Goal: Transaction & Acquisition: Book appointment/travel/reservation

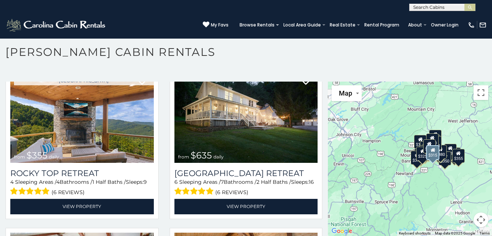
scroll to position [368, 0]
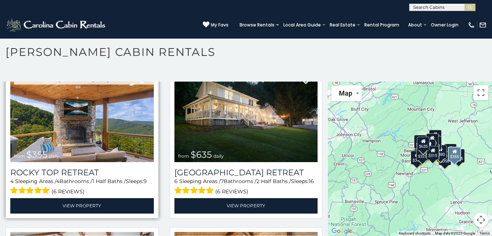
click at [125, 117] on img at bounding box center [82, 114] width 144 height 96
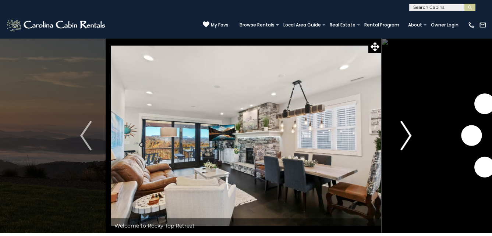
click at [409, 133] on img "Next" at bounding box center [406, 135] width 11 height 29
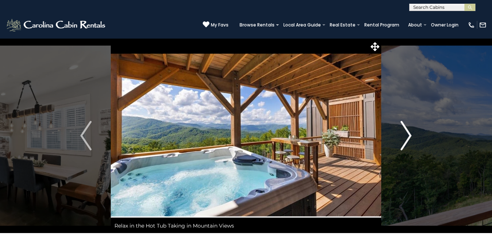
click at [407, 131] on img "Next" at bounding box center [406, 135] width 11 height 29
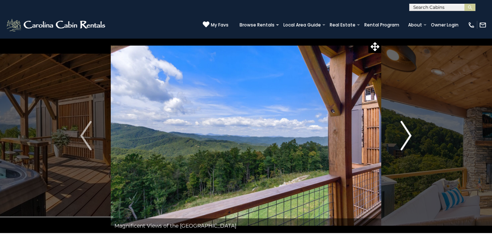
click at [407, 131] on img "Next" at bounding box center [406, 135] width 11 height 29
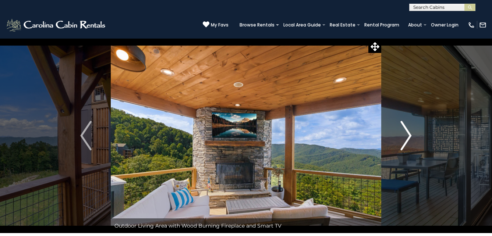
click at [408, 129] on img "Next" at bounding box center [406, 135] width 11 height 29
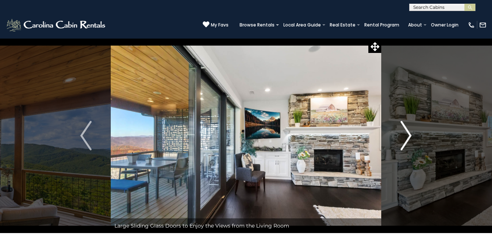
click at [408, 129] on img "Next" at bounding box center [406, 135] width 11 height 29
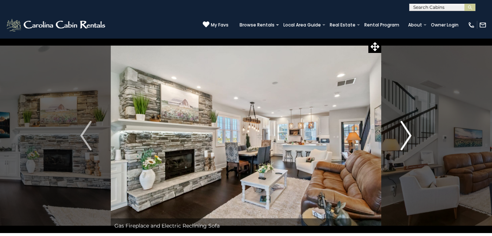
click at [408, 129] on img "Next" at bounding box center [406, 135] width 11 height 29
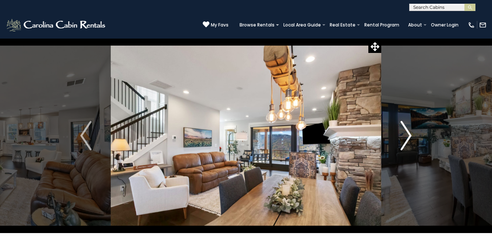
click at [408, 129] on img "Next" at bounding box center [406, 135] width 11 height 29
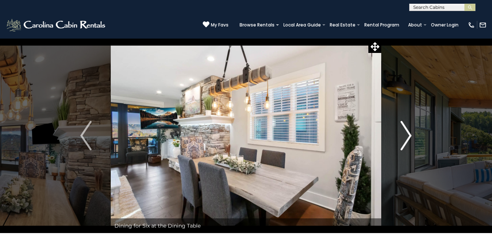
click at [408, 129] on img "Next" at bounding box center [406, 135] width 11 height 29
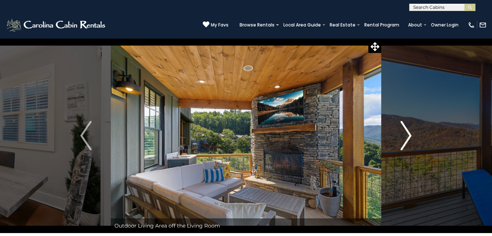
click at [408, 129] on img "Next" at bounding box center [406, 135] width 11 height 29
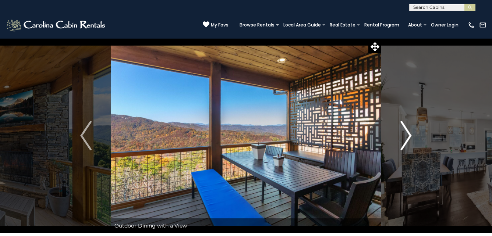
click at [408, 128] on img "Next" at bounding box center [406, 135] width 11 height 29
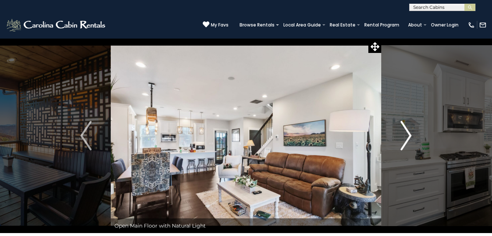
click at [408, 127] on img "Next" at bounding box center [406, 135] width 11 height 29
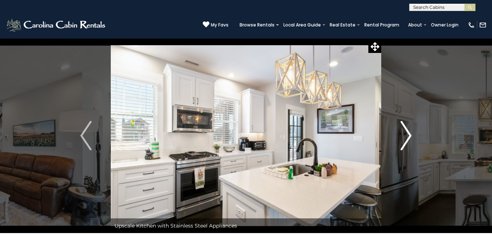
click at [408, 127] on img "Next" at bounding box center [406, 135] width 11 height 29
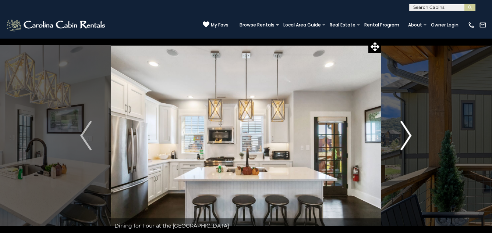
click at [408, 127] on img "Next" at bounding box center [406, 135] width 11 height 29
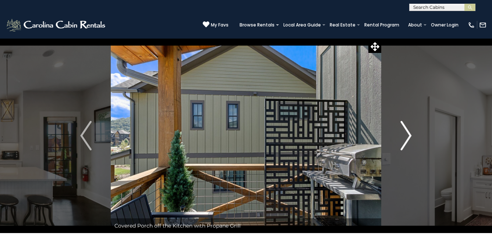
click at [408, 127] on img "Next" at bounding box center [406, 135] width 11 height 29
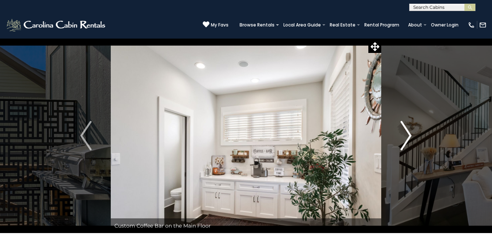
click at [408, 127] on img "Next" at bounding box center [406, 135] width 11 height 29
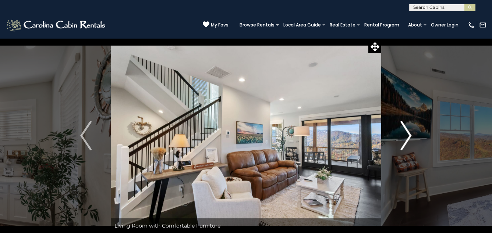
click at [407, 126] on img "Next" at bounding box center [406, 135] width 11 height 29
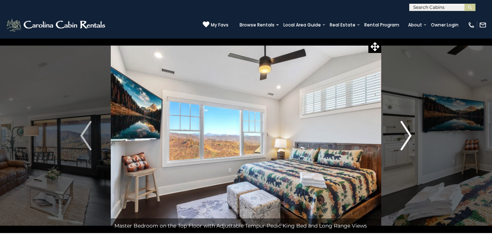
click at [407, 126] on img "Next" at bounding box center [406, 135] width 11 height 29
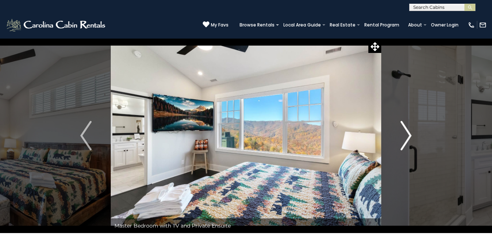
click at [407, 126] on img "Next" at bounding box center [406, 135] width 11 height 29
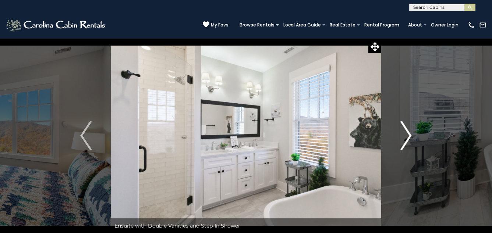
click at [404, 130] on img "Next" at bounding box center [406, 135] width 11 height 29
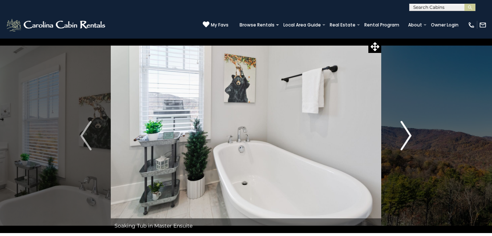
click at [404, 130] on img "Next" at bounding box center [406, 135] width 11 height 29
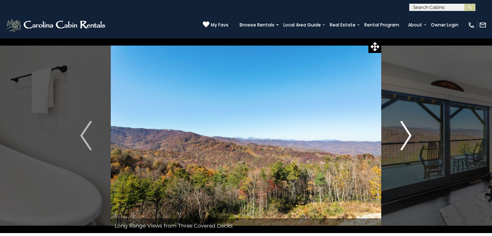
click at [404, 130] on img "Next" at bounding box center [406, 135] width 11 height 29
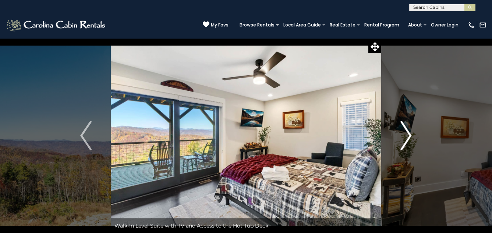
click at [404, 127] on img "Next" at bounding box center [406, 135] width 11 height 29
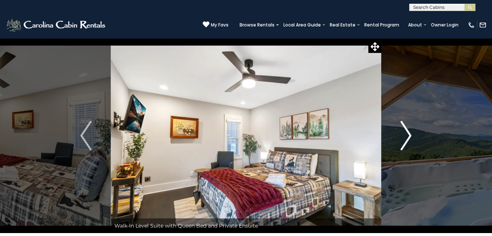
click at [407, 132] on img "Next" at bounding box center [406, 135] width 11 height 29
